Goal: Transaction & Acquisition: Purchase product/service

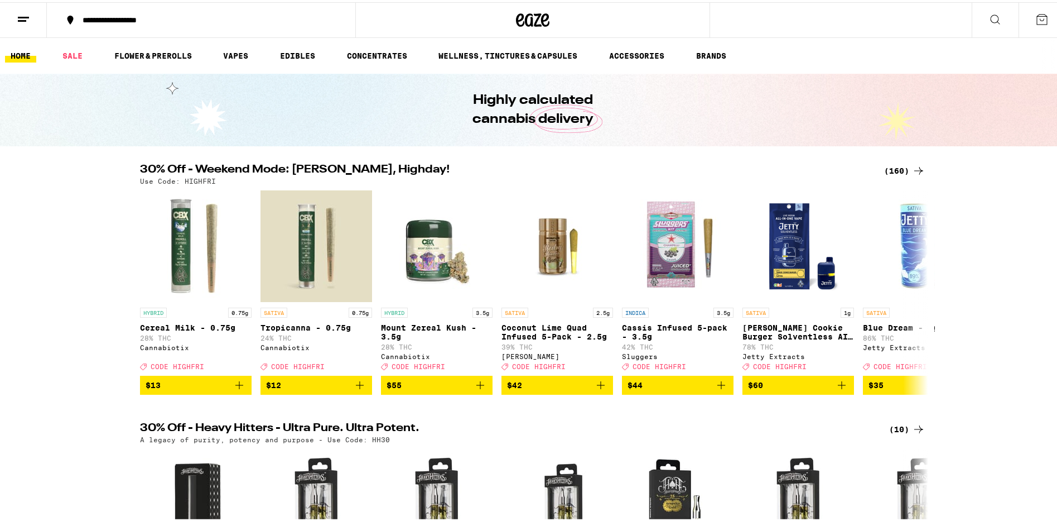
click at [890, 165] on div "(160)" at bounding box center [904, 168] width 41 height 13
click at [902, 165] on div "(160)" at bounding box center [904, 168] width 41 height 13
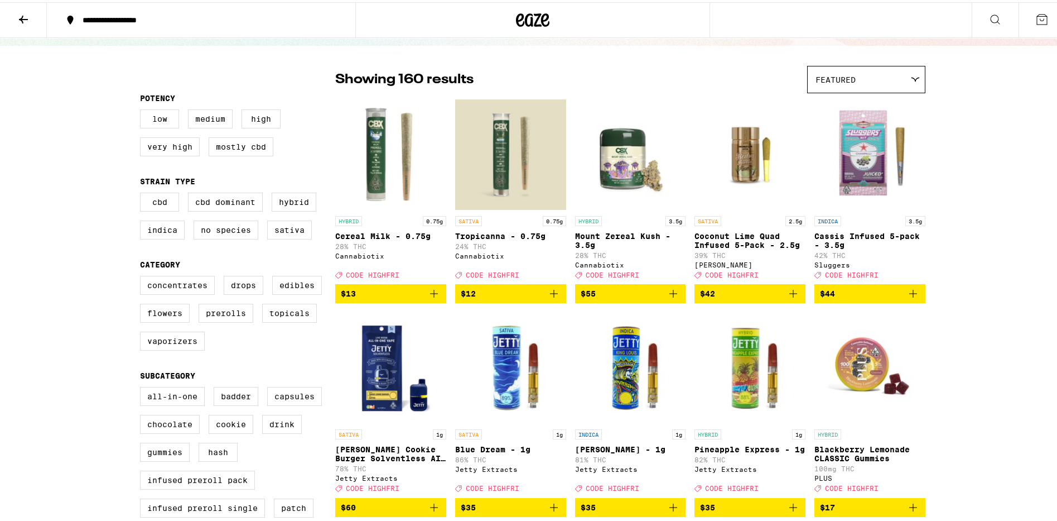
scroll to position [76, 0]
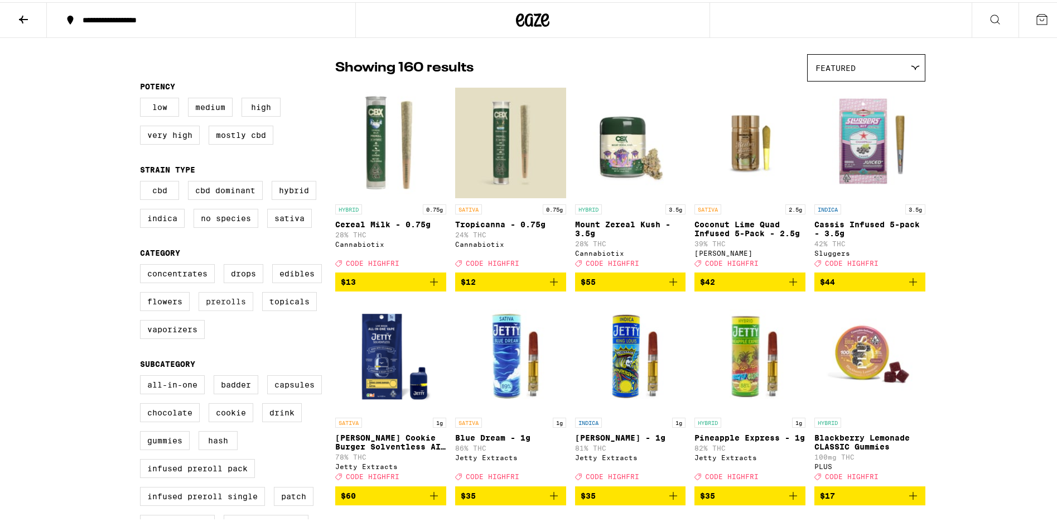
click at [245, 309] on label "Prerolls" at bounding box center [226, 299] width 55 height 19
click at [143, 264] on input "Prerolls" at bounding box center [142, 263] width 1 height 1
checkbox input "true"
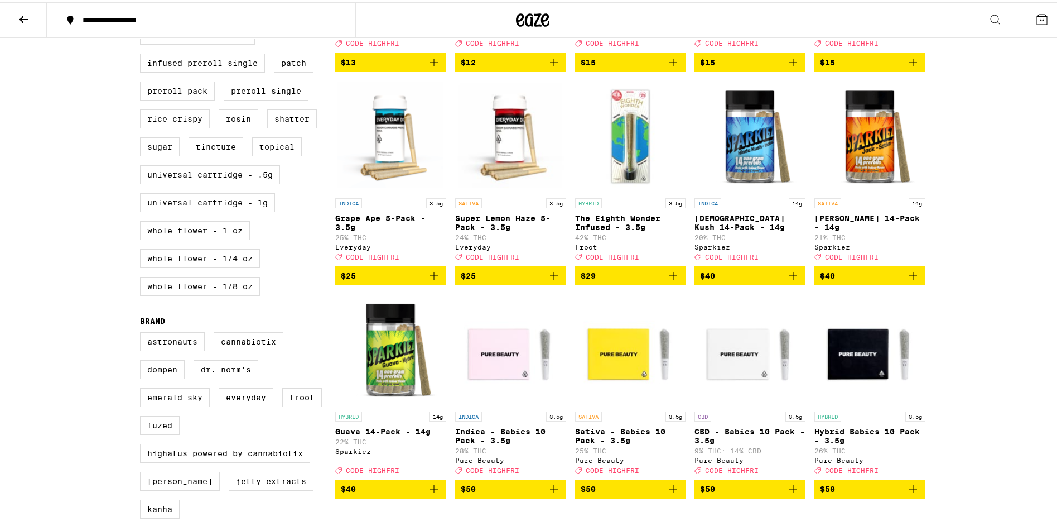
scroll to position [532, 0]
